Goal: Book appointment/travel/reservation

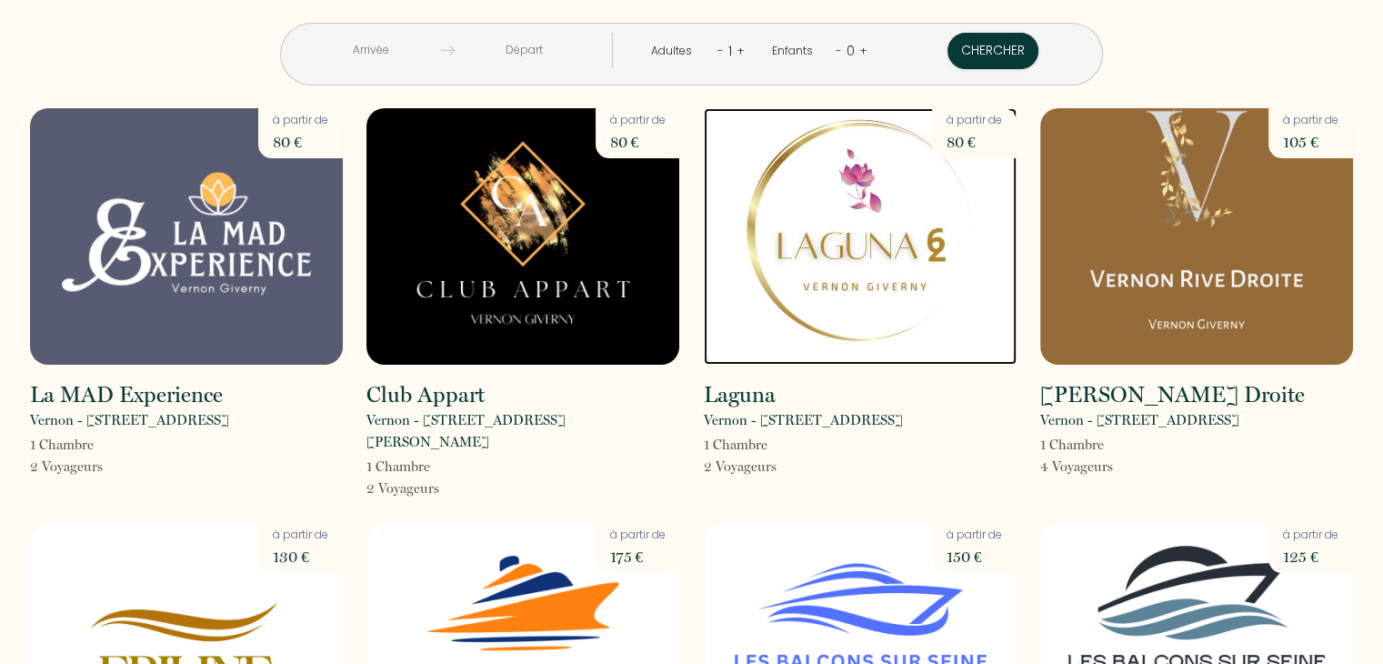
click at [823, 275] on img at bounding box center [860, 236] width 313 height 256
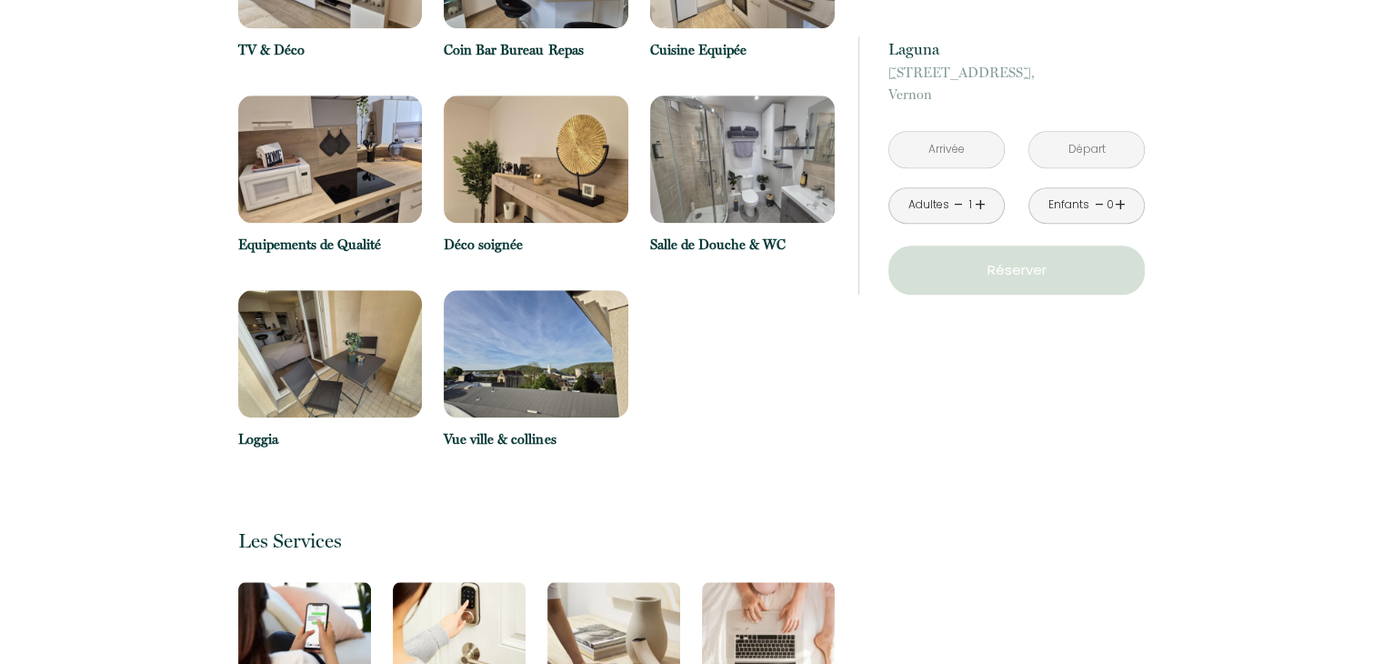
scroll to position [1818, 0]
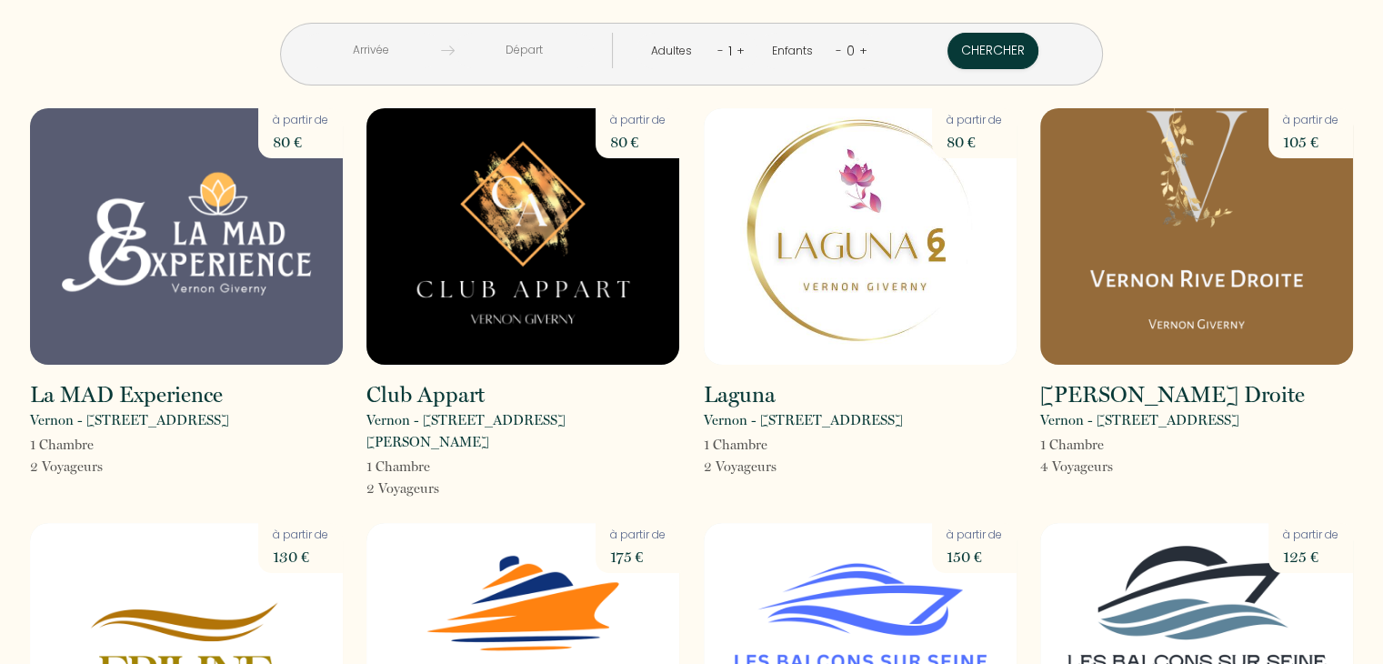
scroll to position [364, 0]
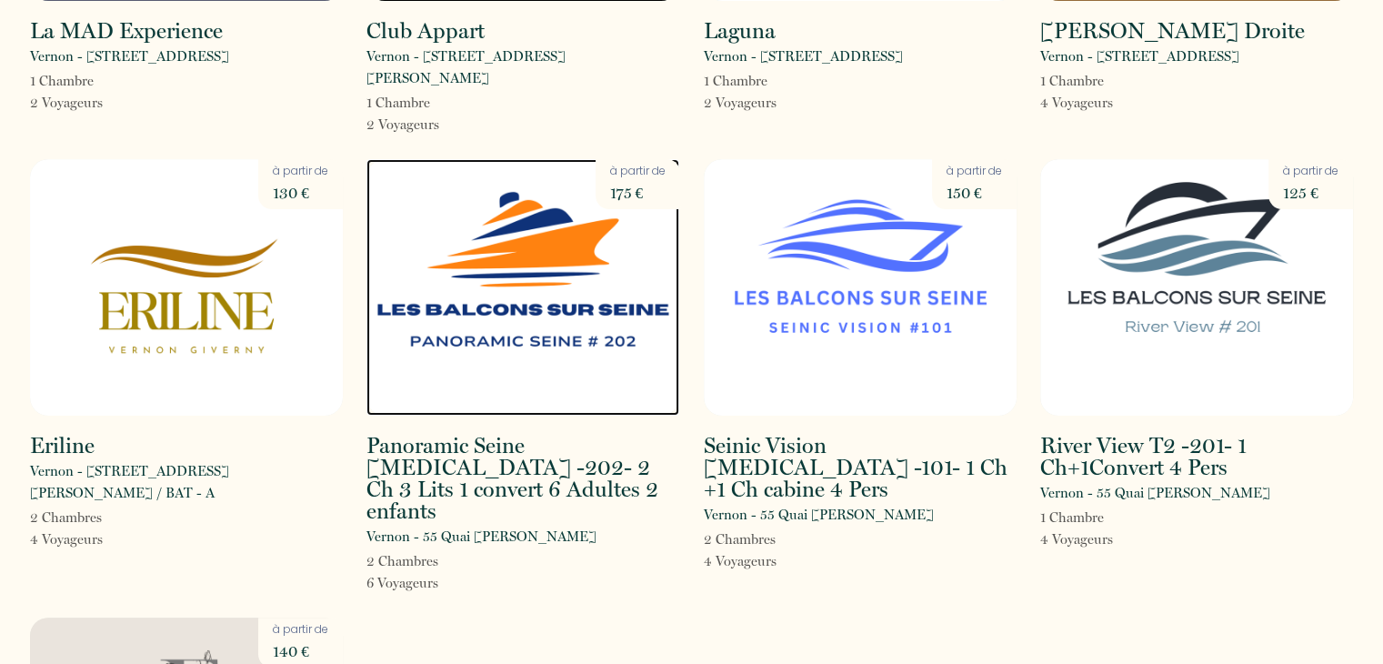
click at [562, 300] on img at bounding box center [522, 287] width 313 height 256
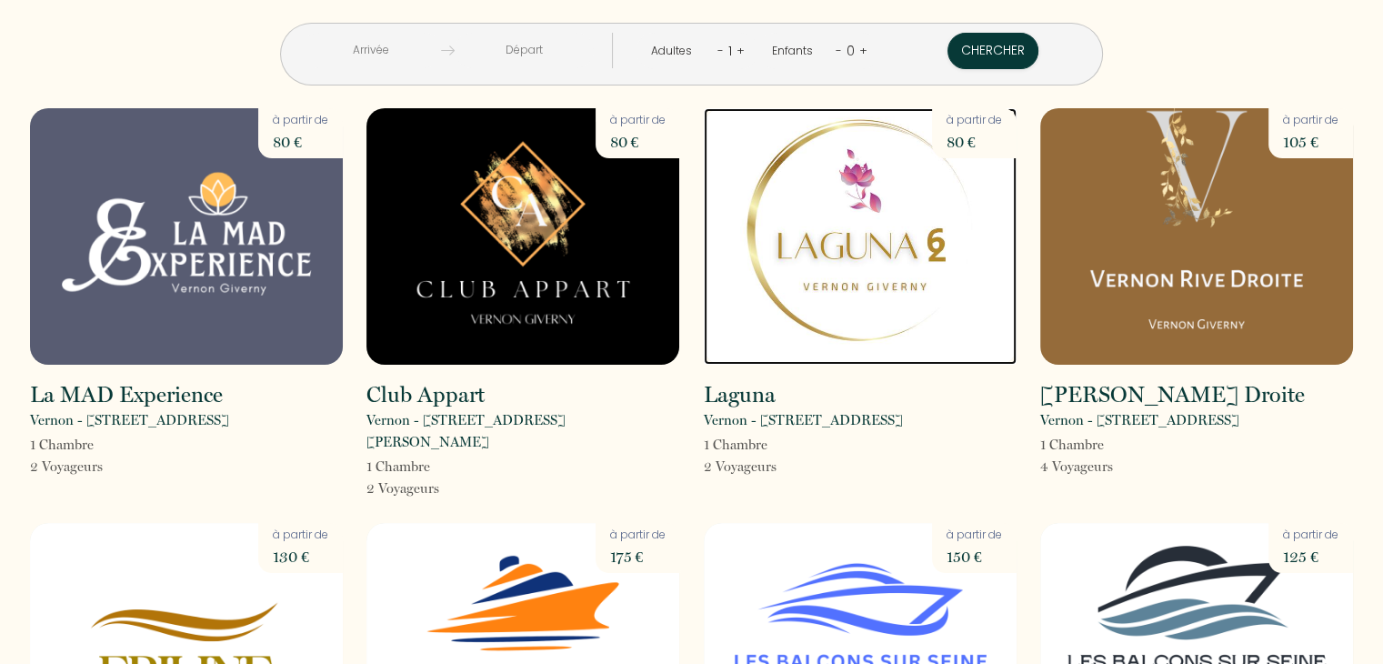
click at [876, 217] on img at bounding box center [860, 236] width 313 height 256
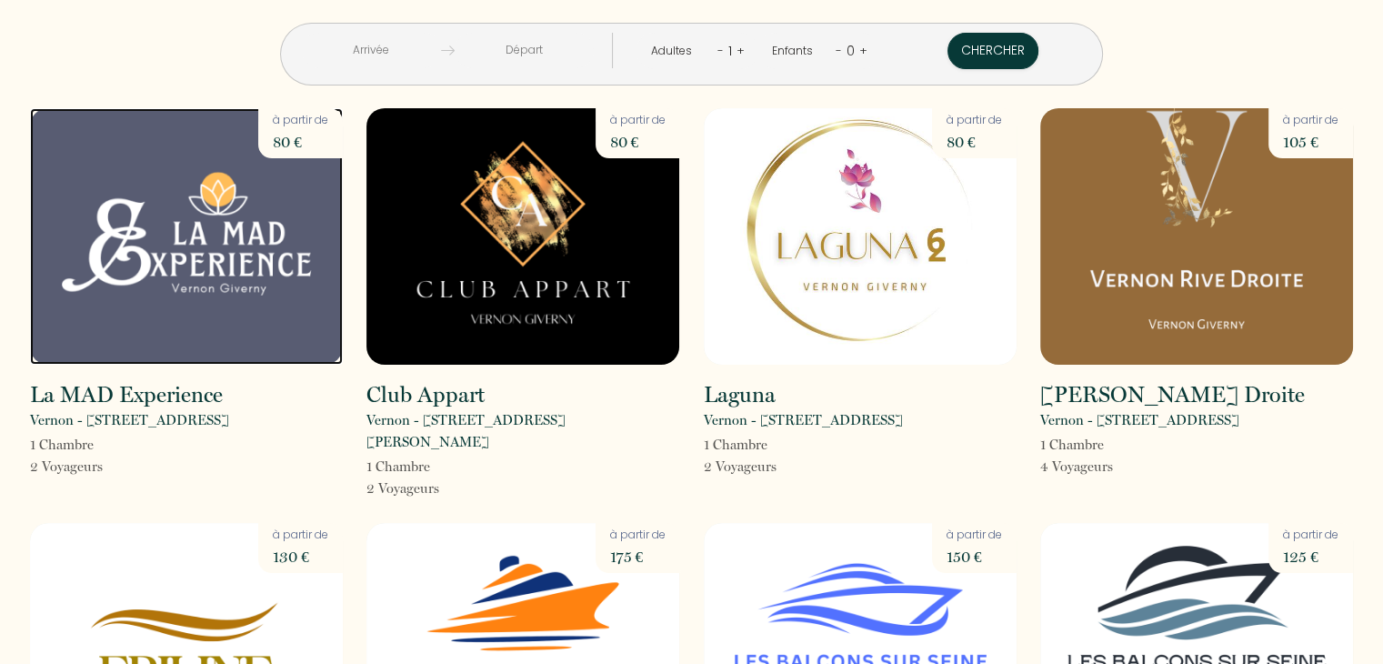
click at [273, 295] on img at bounding box center [186, 236] width 313 height 256
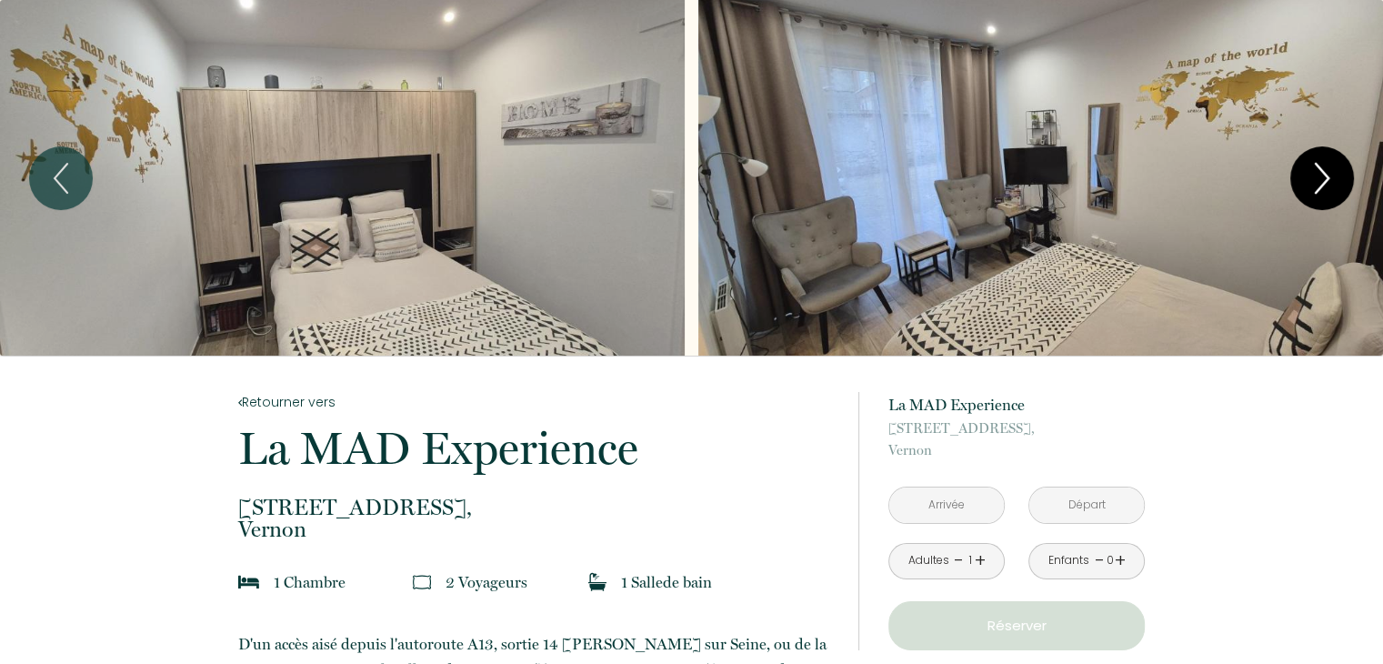
click at [1327, 174] on icon "Next" at bounding box center [1322, 178] width 38 height 55
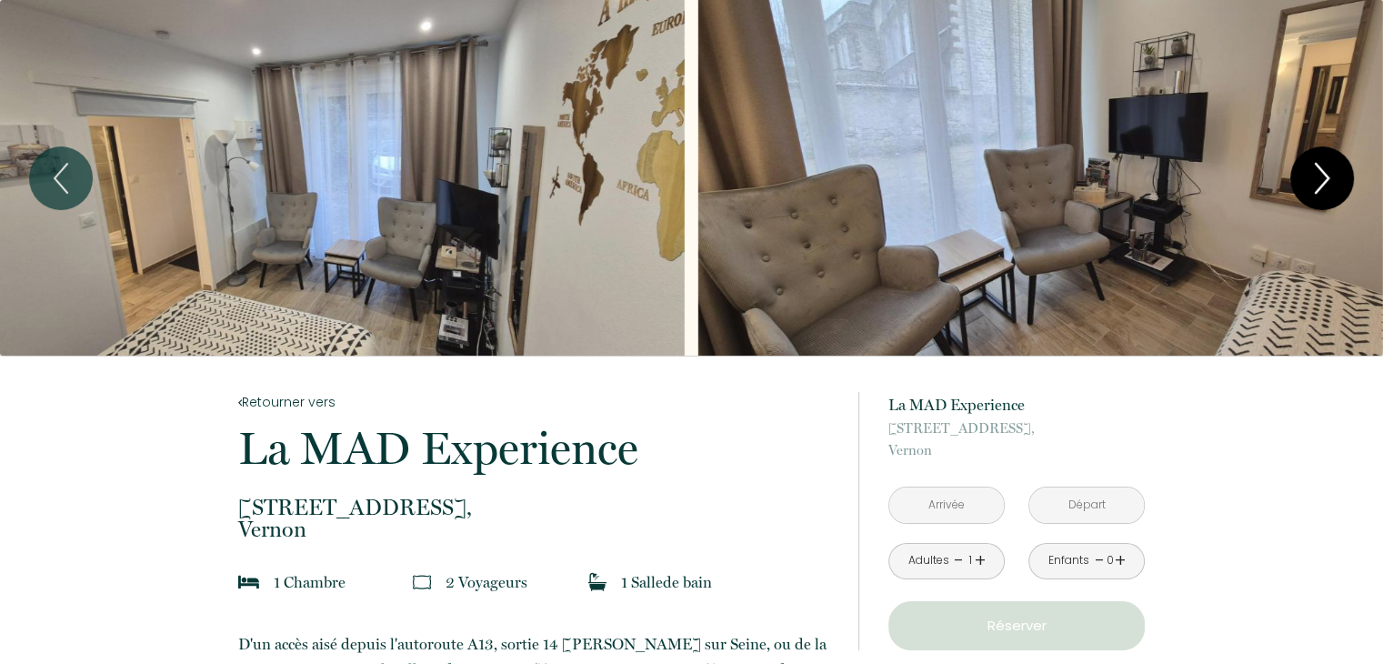
click at [1324, 174] on icon "Next" at bounding box center [1322, 178] width 13 height 29
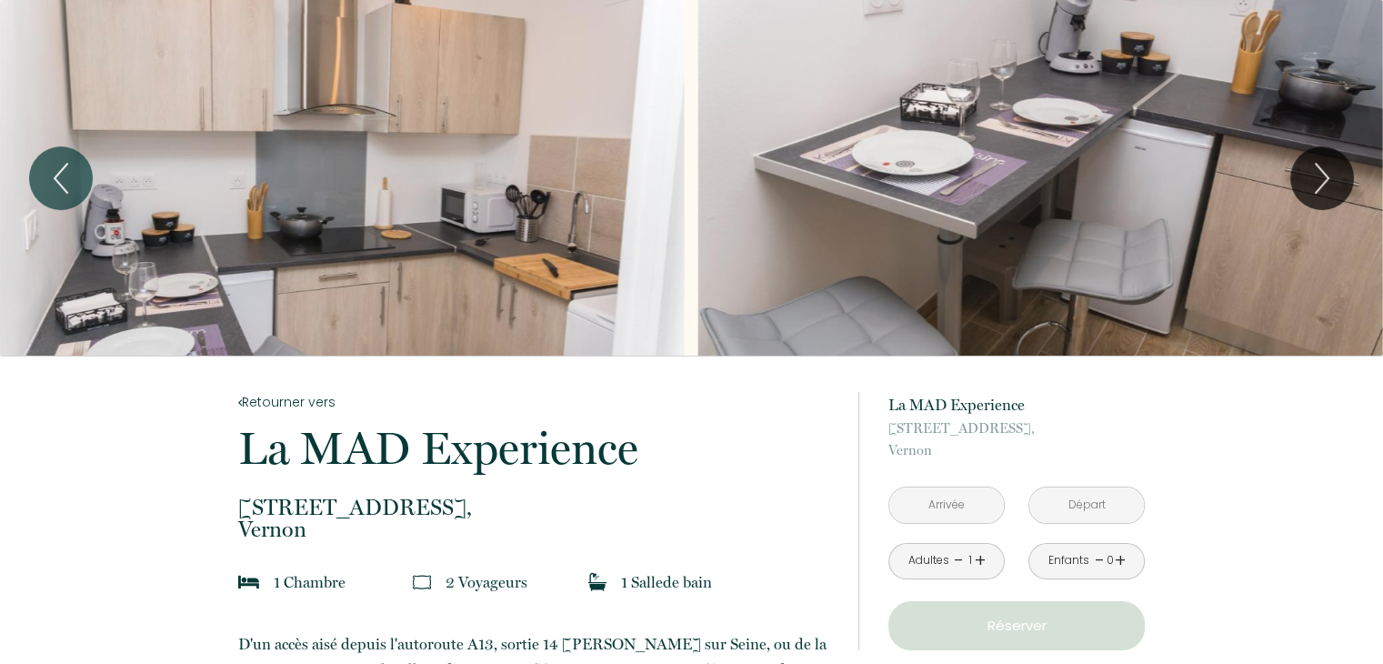
scroll to position [364, 0]
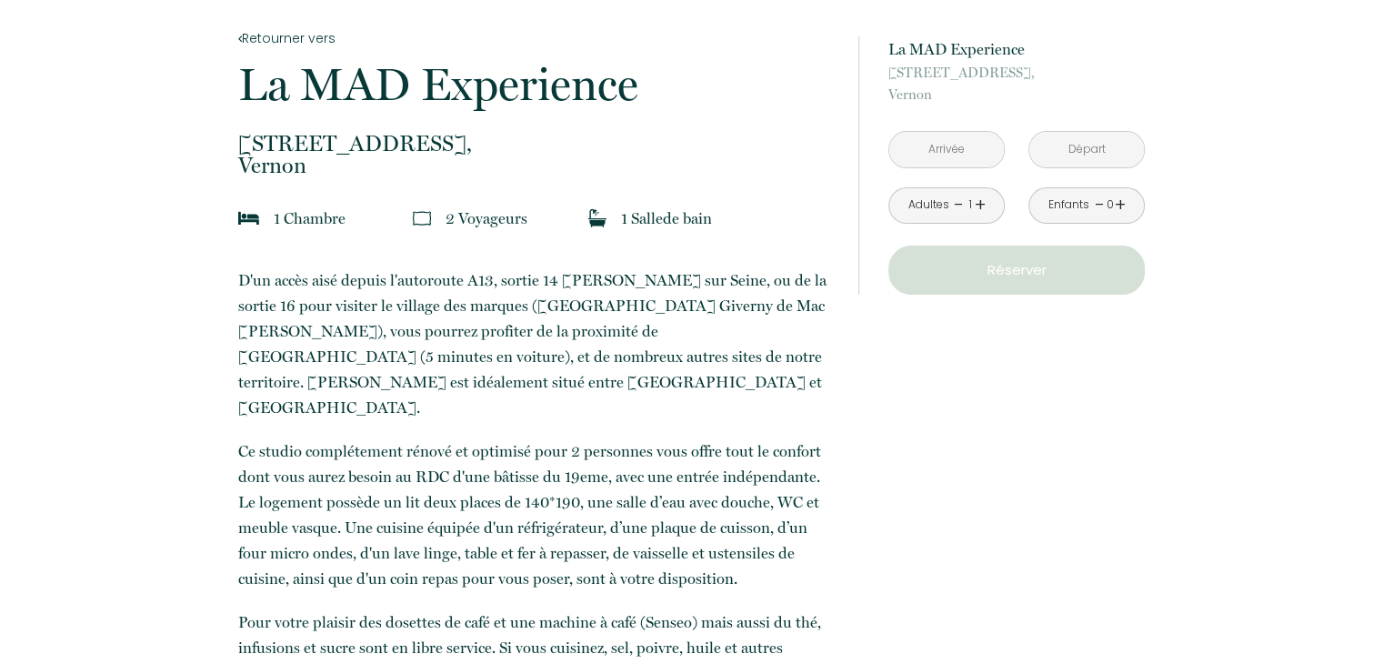
click at [933, 148] on input "text" at bounding box center [946, 149] width 115 height 35
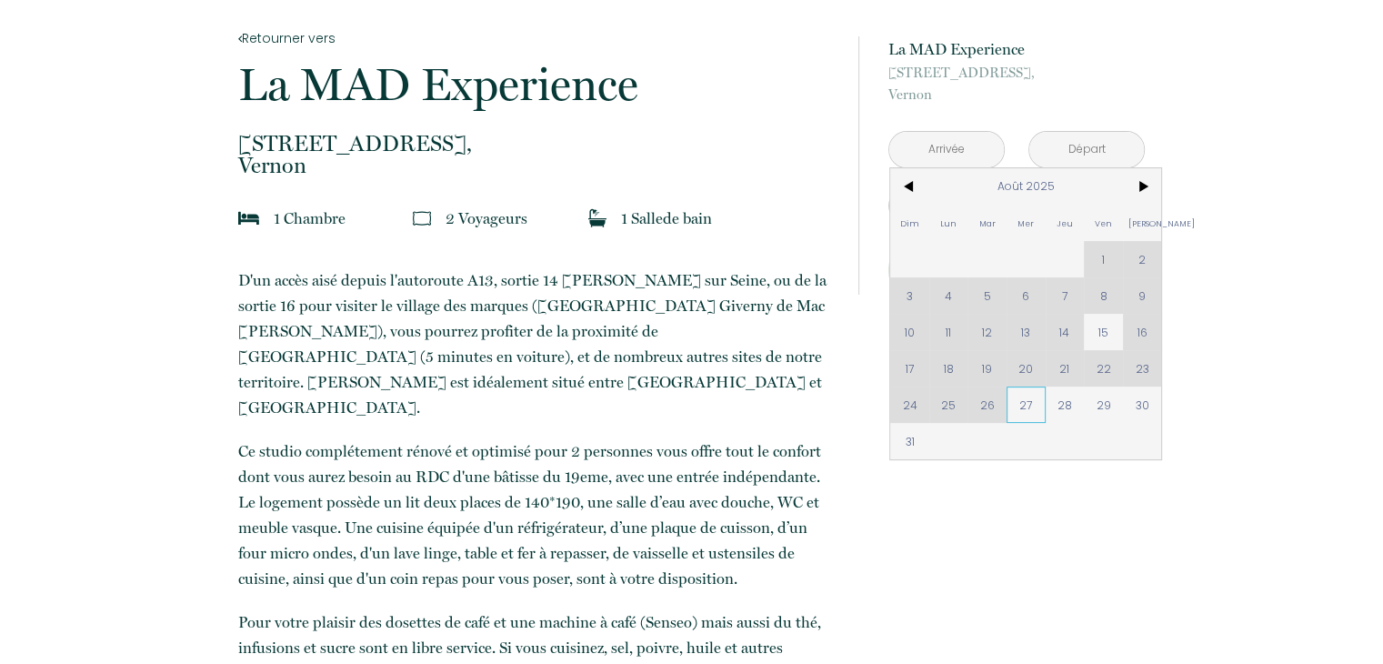
click at [1026, 404] on span "27" at bounding box center [1025, 404] width 39 height 36
type input "Mer 27 Août 2025"
type input "Jeu 28 Août 2025"
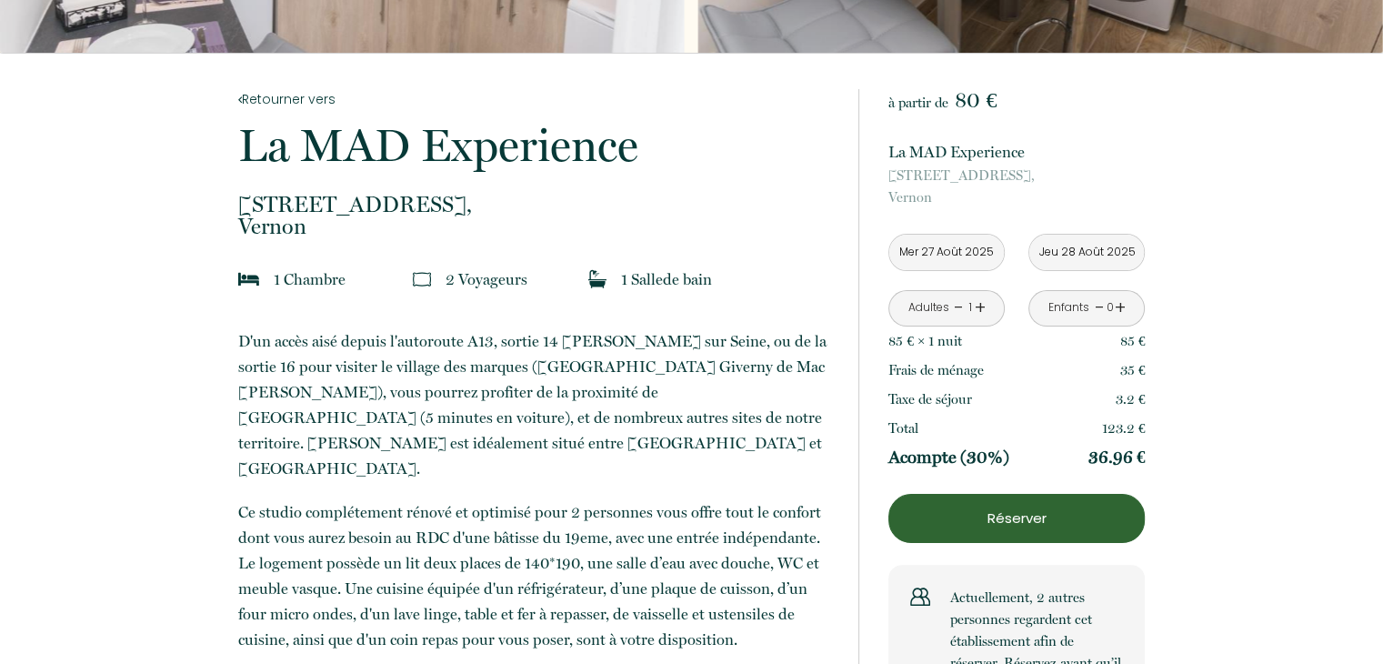
scroll to position [0, 0]
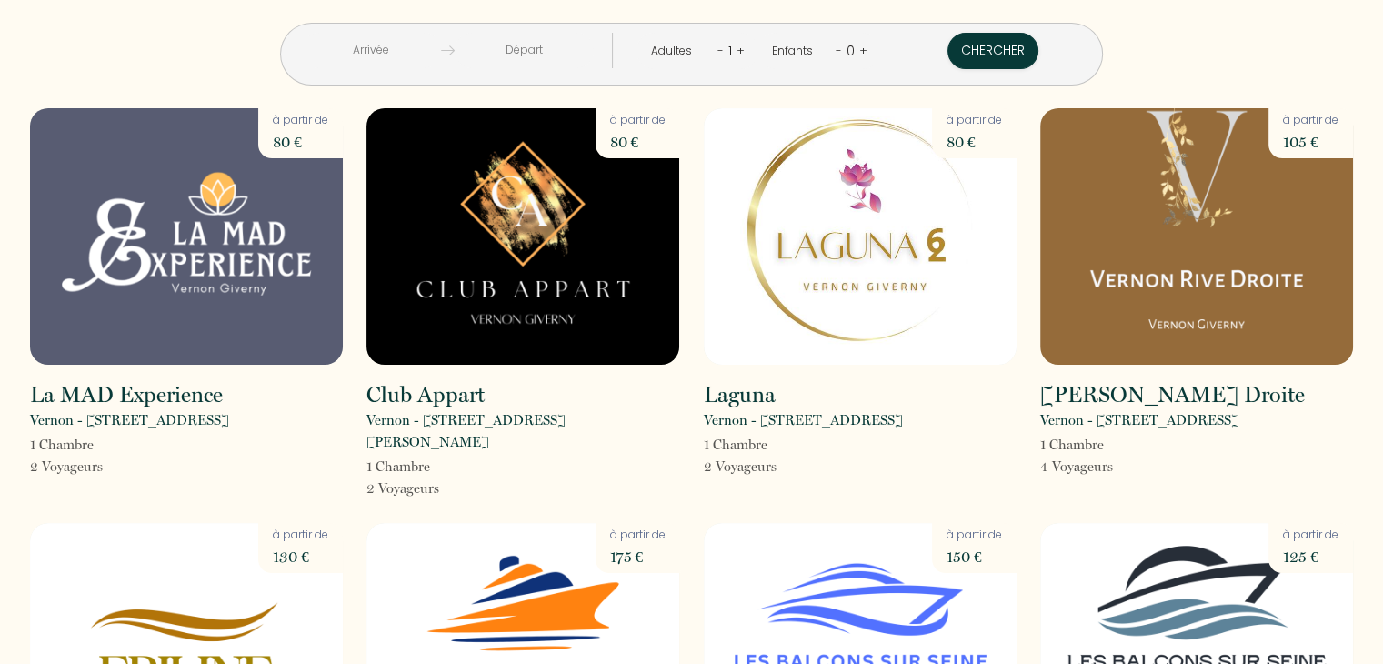
scroll to position [364, 0]
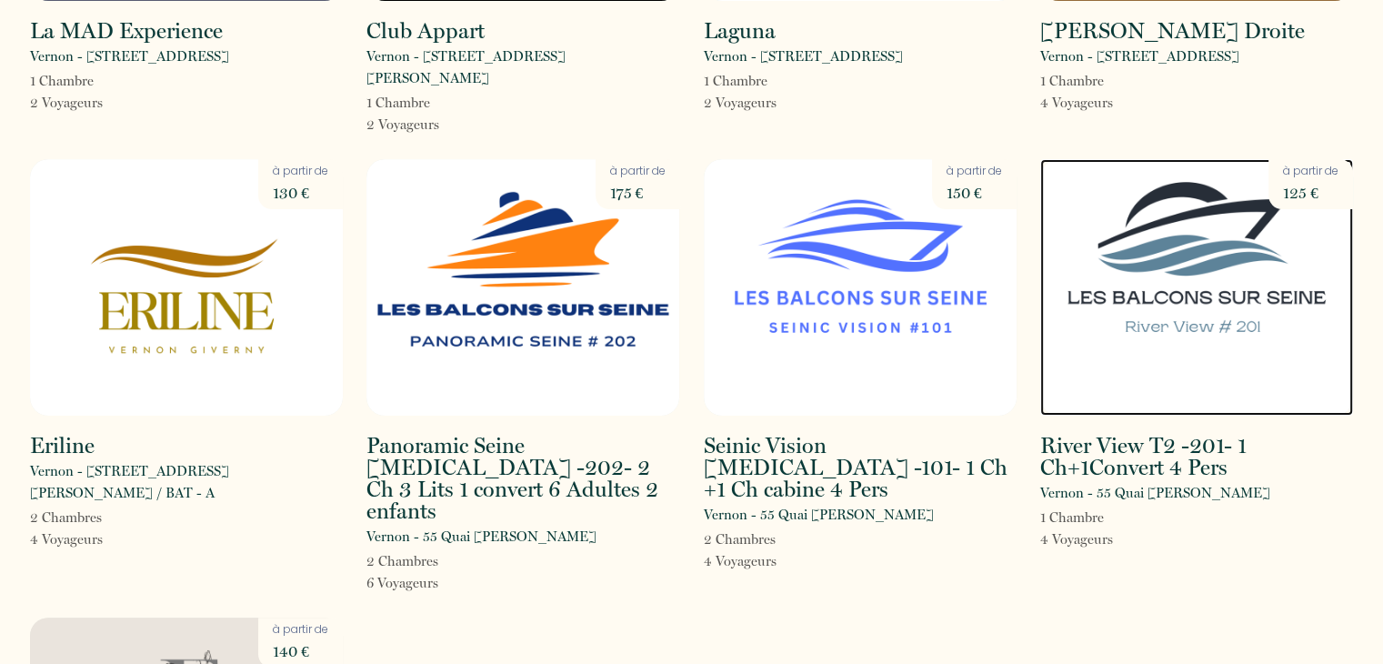
click at [1148, 254] on img at bounding box center [1196, 287] width 313 height 256
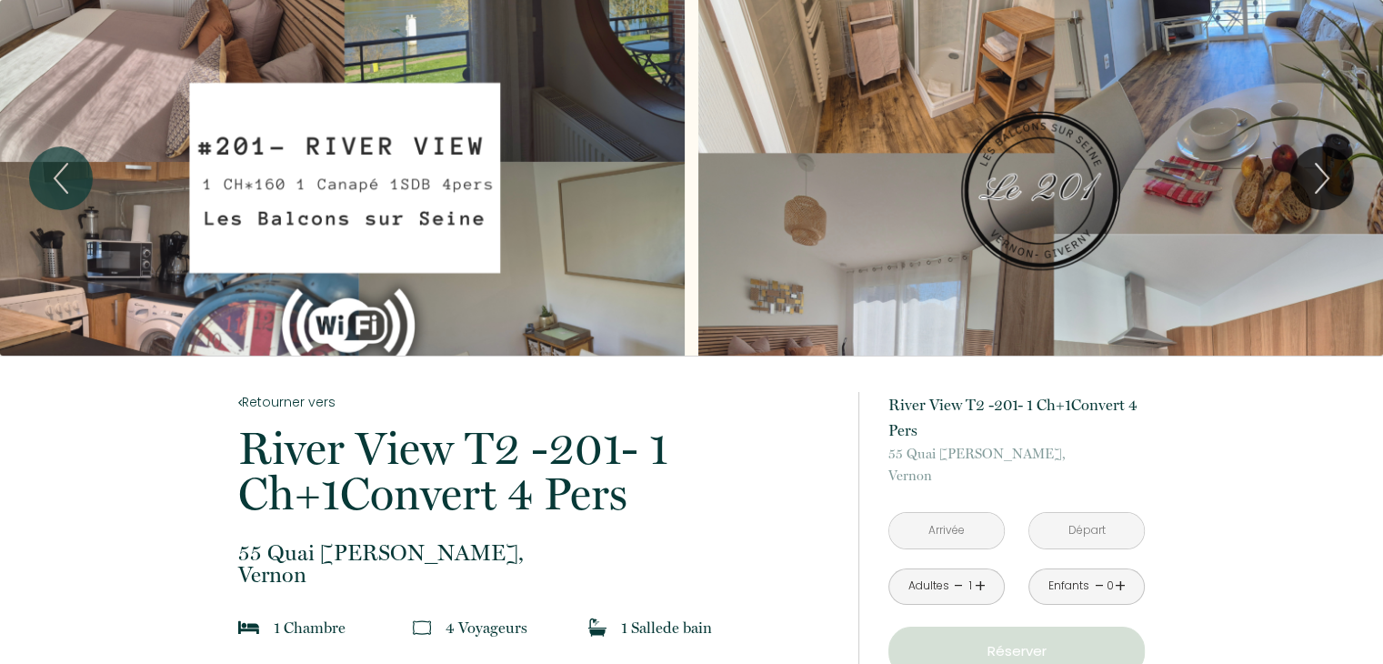
scroll to position [364, 0]
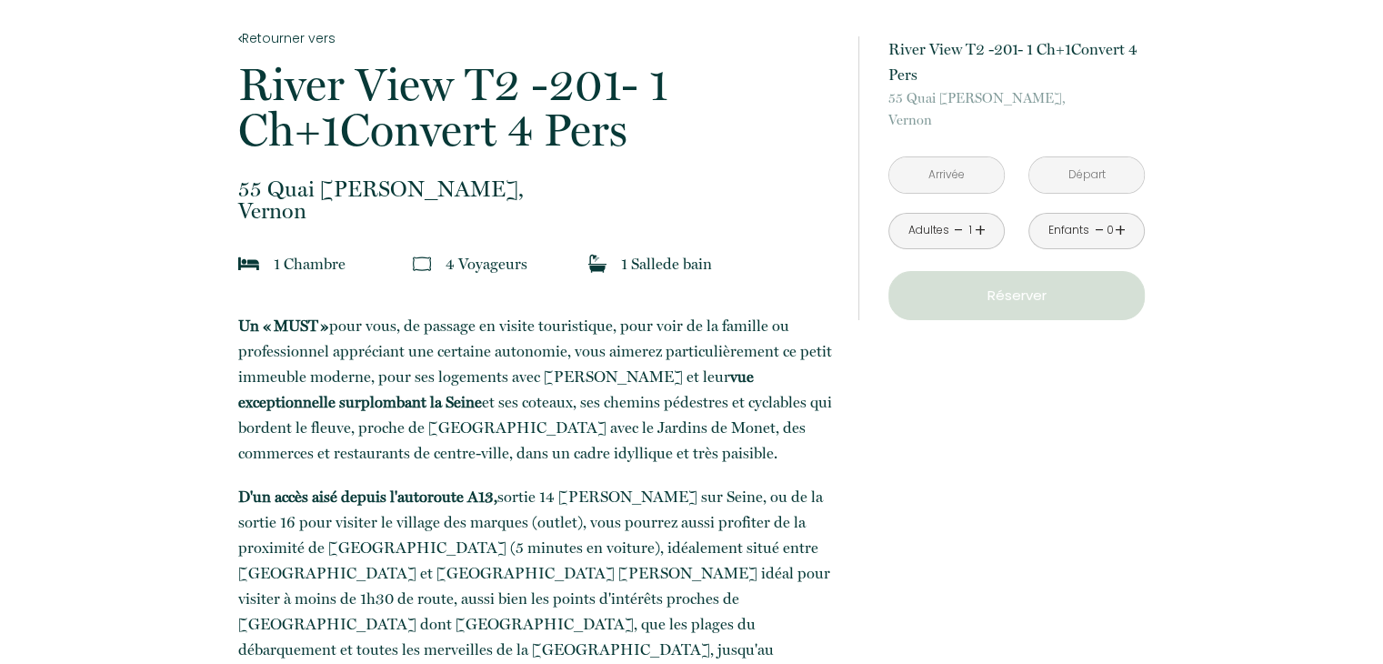
click at [942, 182] on input "text" at bounding box center [946, 174] width 115 height 35
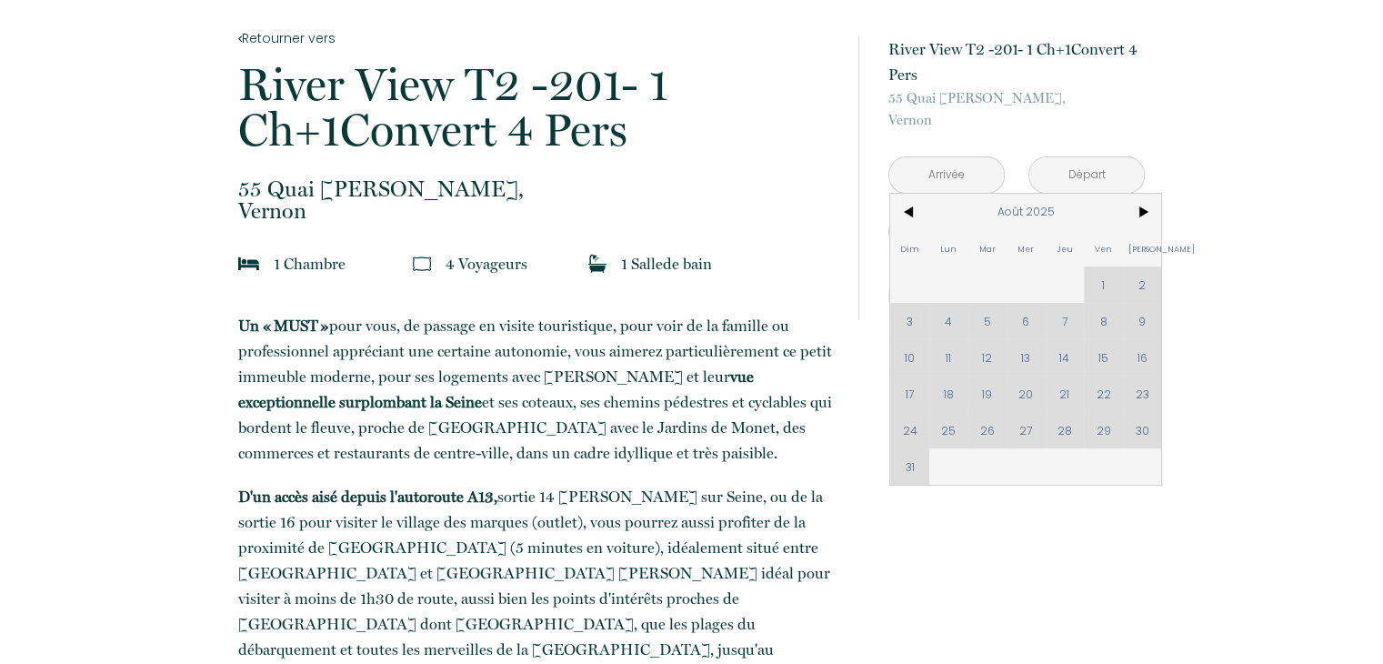
click at [946, 357] on div "Dim Lun Mar Mer Jeu Ven Sam 1 2 3 4 5 6 7 8 9 10 11 12 13 14 15 16 17 18 19 20 …" at bounding box center [1025, 339] width 271 height 291
click at [947, 357] on div "Dim Lun Mar Mer Jeu Ven Sam 1 2 3 4 5 6 7 8 9 10 11 12 13 14 15 16 17 18 19 20 …" at bounding box center [1025, 339] width 271 height 291
click at [989, 355] on div "Dim Lun Mar Mer Jeu Ven Sam 1 2 3 4 5 6 7 8 9 10 11 12 13 14 15 16 17 18 19 20 …" at bounding box center [1025, 339] width 271 height 291
click at [1031, 355] on div "Dim Lun Mar Mer Jeu Ven Sam 1 2 3 4 5 6 7 8 9 10 11 12 13 14 15 16 17 18 19 20 …" at bounding box center [1025, 339] width 271 height 291
click at [1146, 208] on span ">" at bounding box center [1142, 212] width 39 height 36
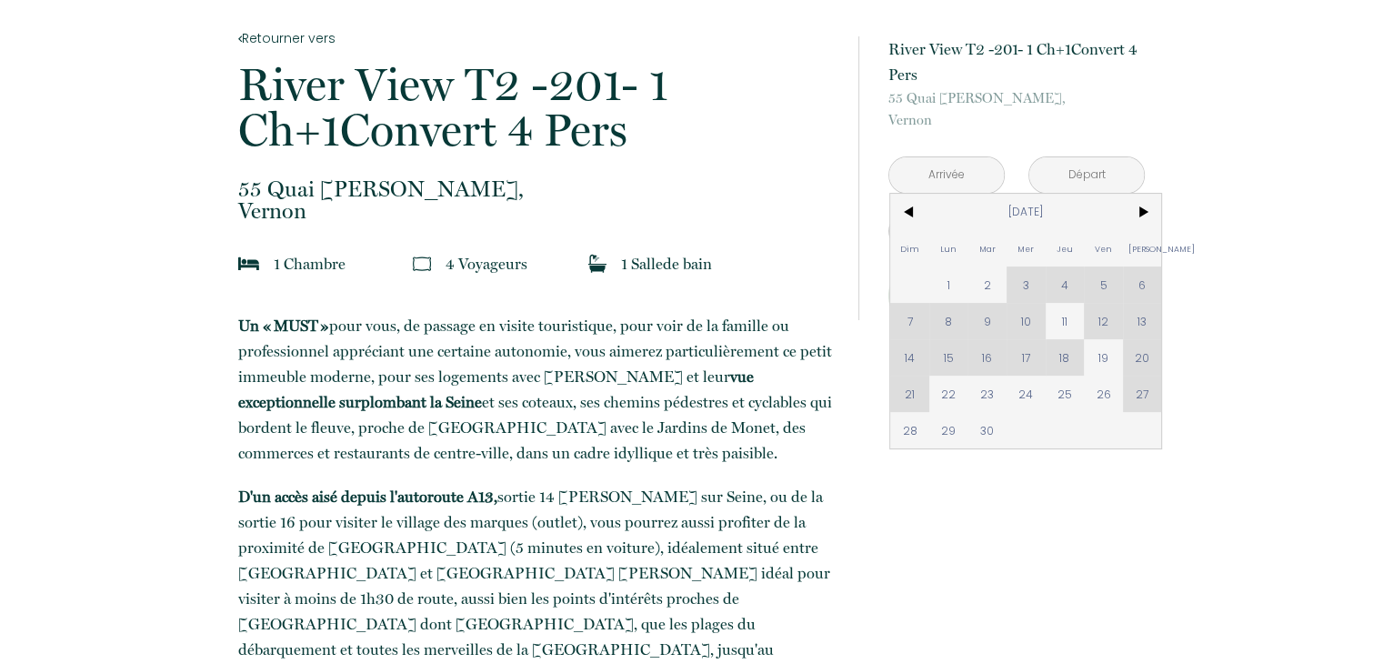
drag, startPoint x: 1060, startPoint y: 317, endPoint x: 1095, endPoint y: 317, distance: 34.5
click at [1061, 317] on span "11" at bounding box center [1065, 321] width 39 height 36
type input "Jeu 11 Sep 2025"
type input "Ven 12 Sep 2025"
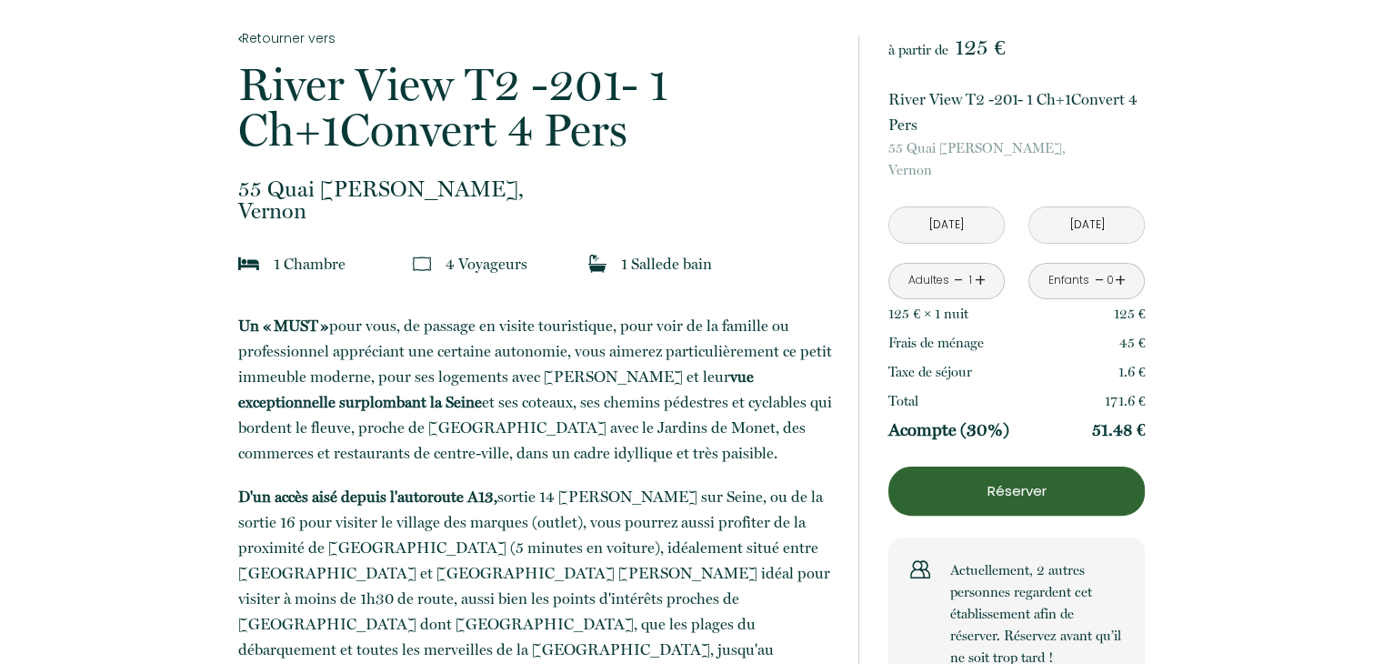
click at [1099, 317] on div "125 € × 1 nuit 125 €" at bounding box center [1016, 313] width 256 height 29
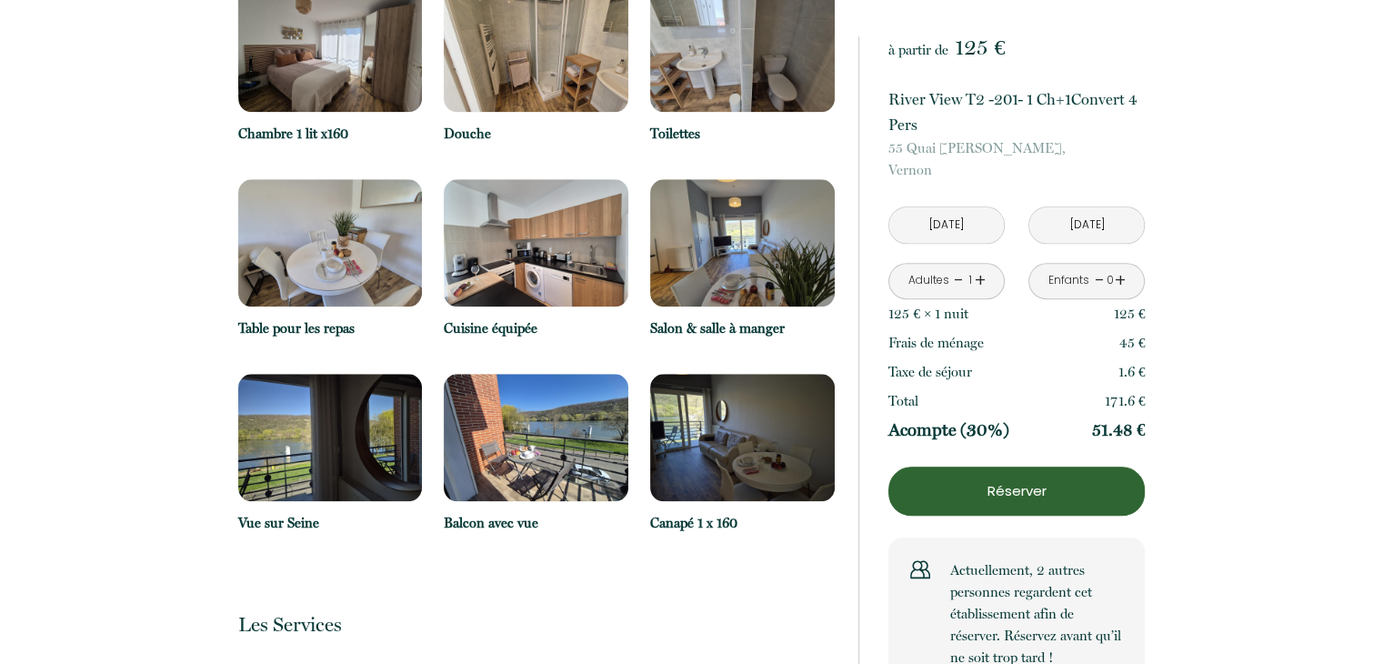
scroll to position [2182, 0]
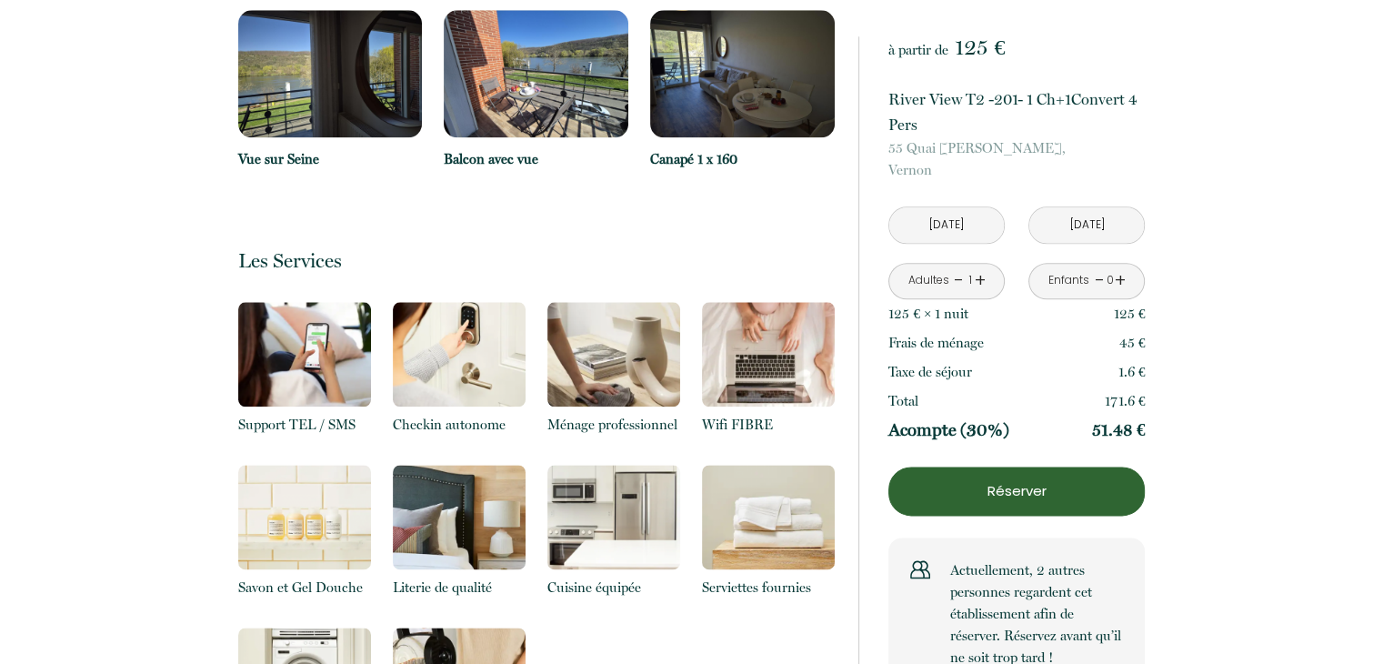
click at [466, 325] on img at bounding box center [459, 354] width 133 height 105
click at [585, 303] on img at bounding box center [613, 354] width 133 height 105
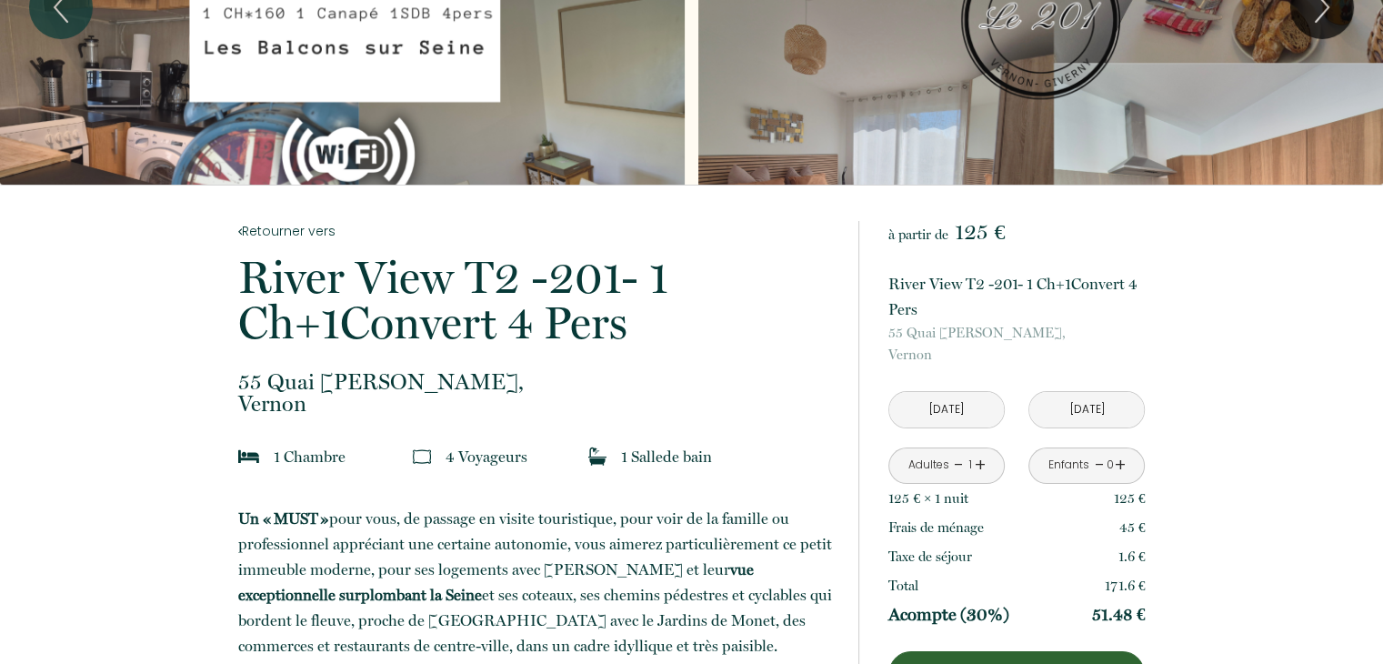
scroll to position [0, 0]
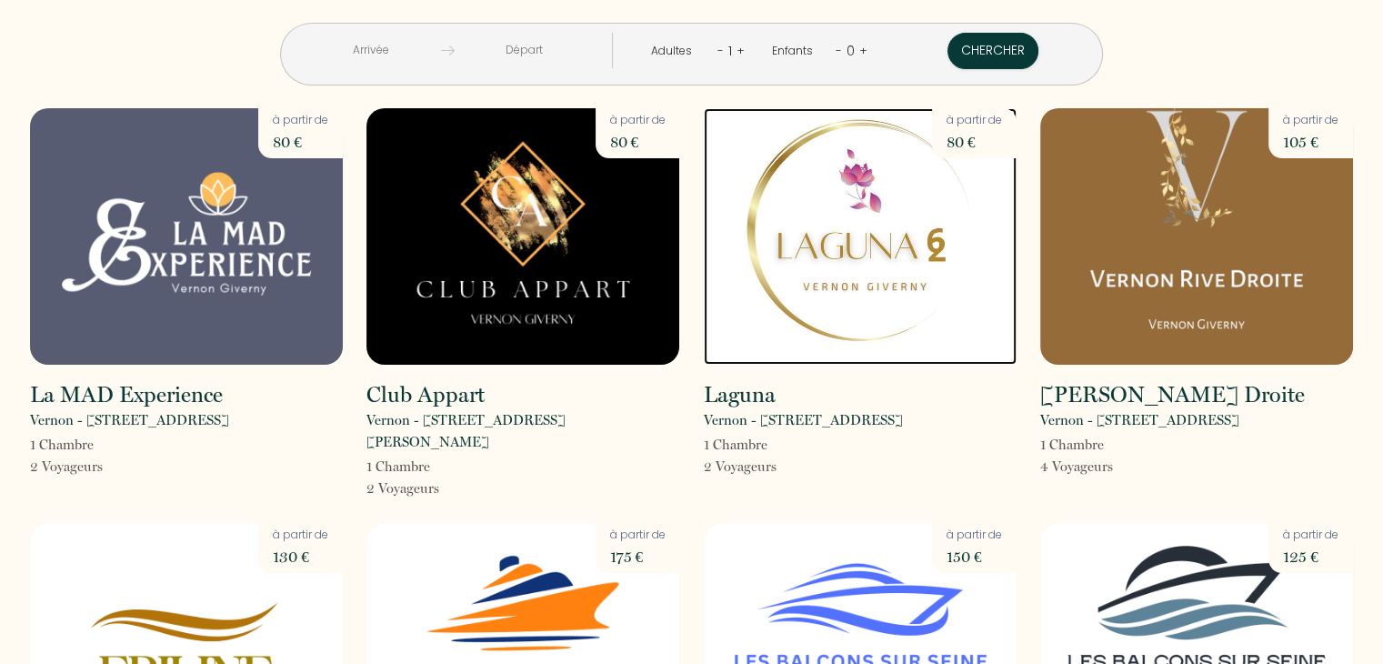
click at [847, 300] on img at bounding box center [860, 236] width 313 height 256
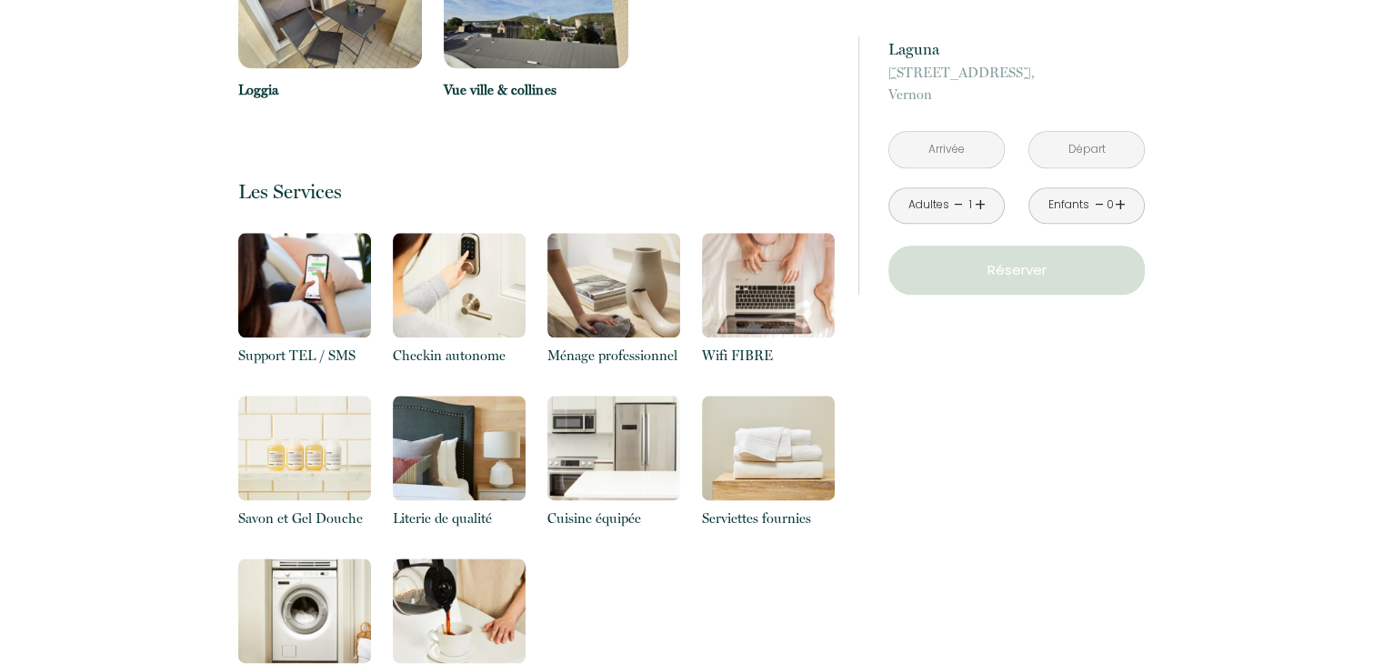
scroll to position [1818, 0]
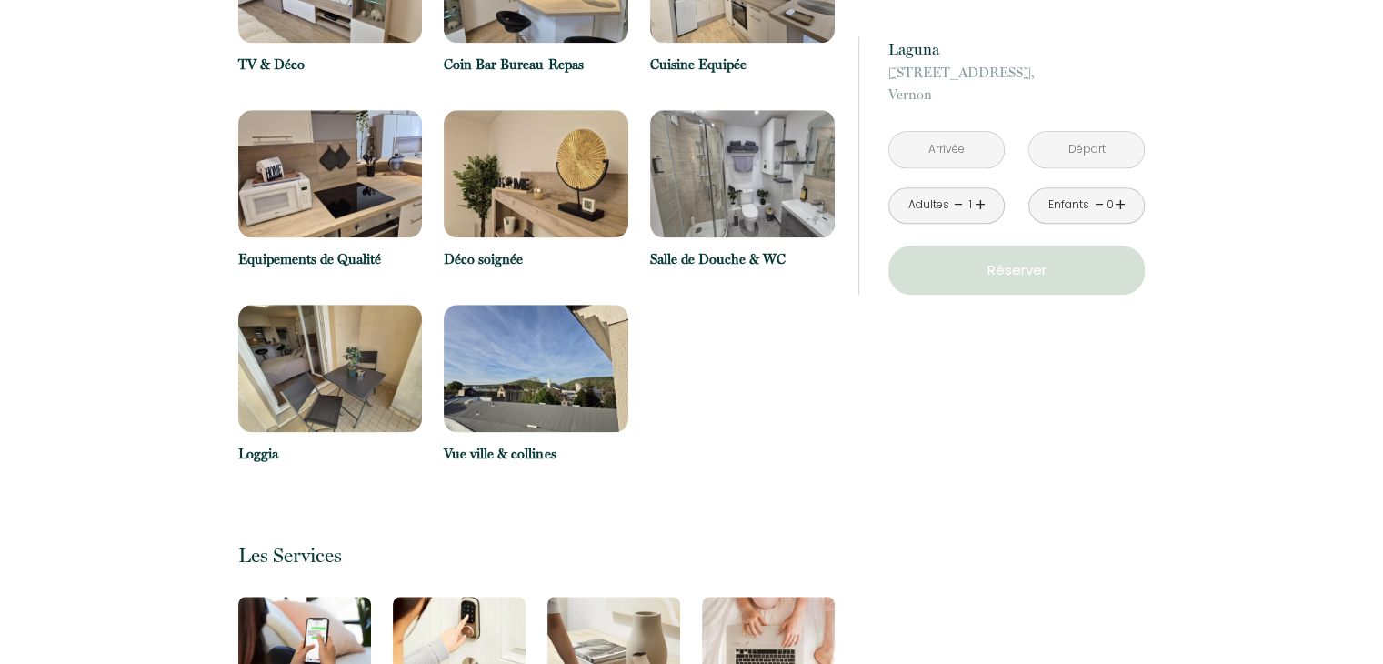
click at [375, 387] on img at bounding box center [330, 368] width 185 height 127
click at [528, 359] on img at bounding box center [536, 368] width 185 height 127
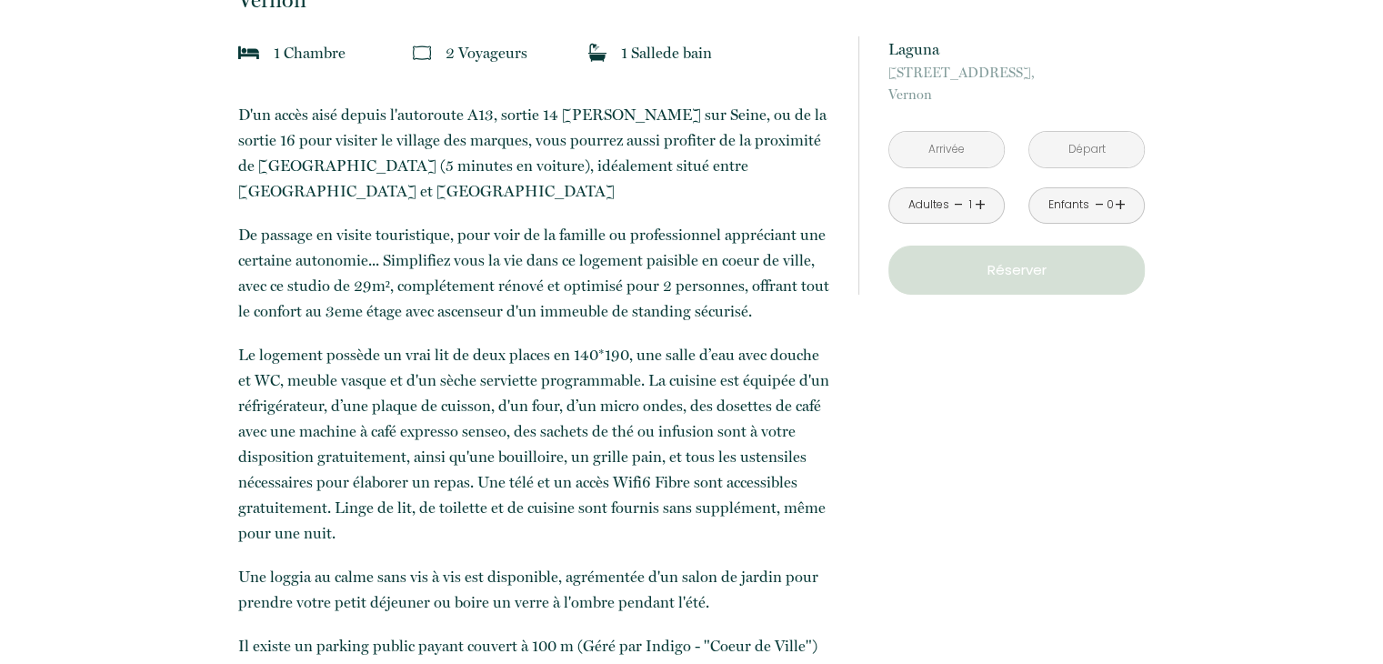
scroll to position [0, 0]
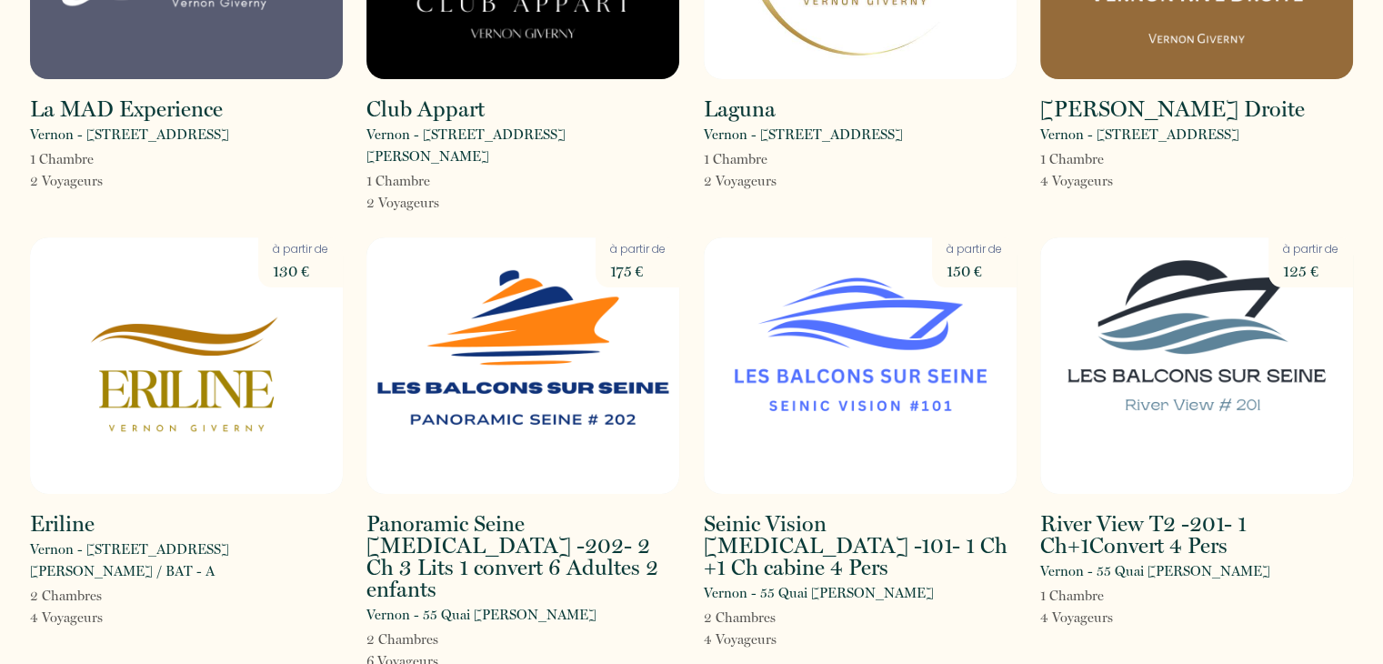
scroll to position [364, 0]
